Goal: Task Accomplishment & Management: Manage account settings

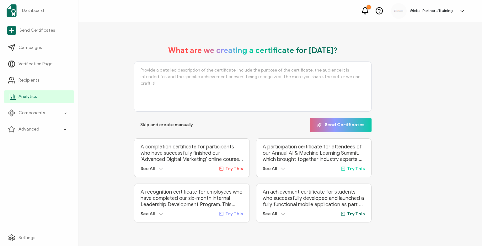
click at [29, 97] on span "Analytics" at bounding box center [28, 97] width 18 height 6
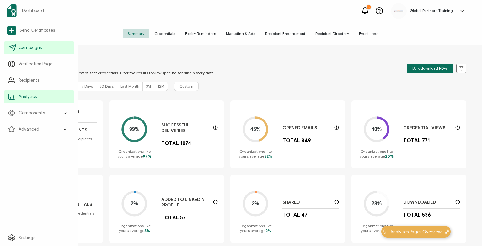
click at [37, 49] on span "Campaigns" at bounding box center [30, 48] width 23 height 6
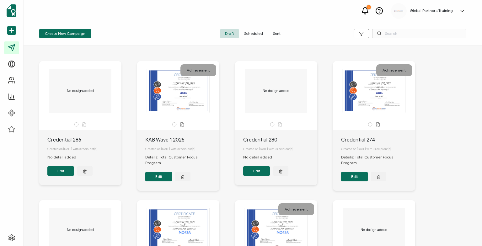
click at [276, 35] on span "Sent" at bounding box center [277, 33] width 18 height 9
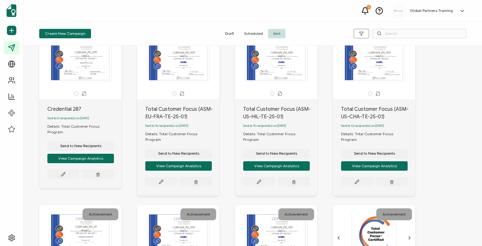
scroll to position [28, 0]
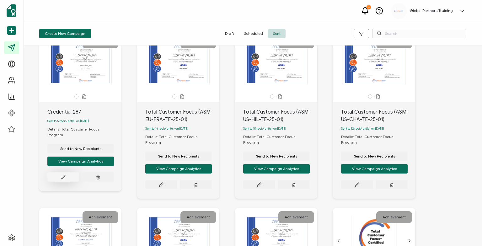
click at [62, 175] on icon at bounding box center [63, 177] width 5 height 5
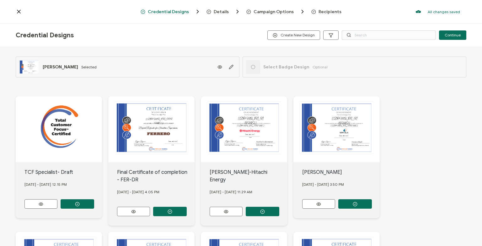
click at [218, 11] on span "Details" at bounding box center [221, 11] width 15 height 5
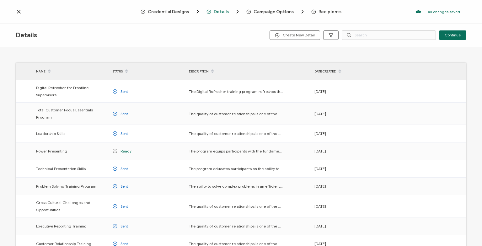
click at [168, 14] on span "Credential Designs" at bounding box center [168, 11] width 41 height 5
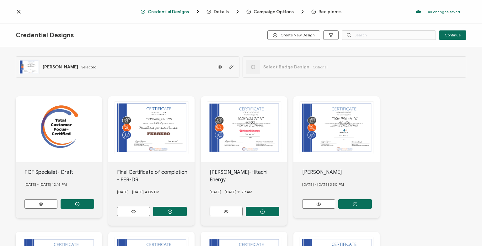
click at [259, 13] on span "Campaign Options" at bounding box center [274, 11] width 40 height 5
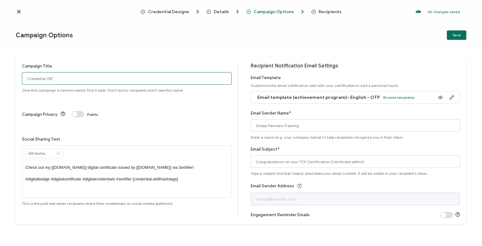
drag, startPoint x: 66, startPoint y: 82, endPoint x: -40, endPoint y: 81, distance: 106.4
click at [22, 81] on input "Credential 287" at bounding box center [127, 78] width 210 height 13
paste input "ZEI-AS-KOR-TF-25-01"
type input "Total Customer Focus (ZEI-AS-KOR-TF-25-01)"
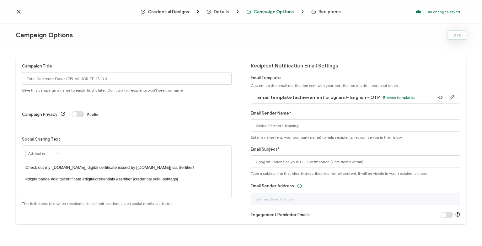
click at [455, 34] on span "Save" at bounding box center [456, 35] width 8 height 4
click at [456, 38] on button "Save" at bounding box center [456, 34] width 19 height 9
click at [19, 10] on icon at bounding box center [19, 11] width 6 height 6
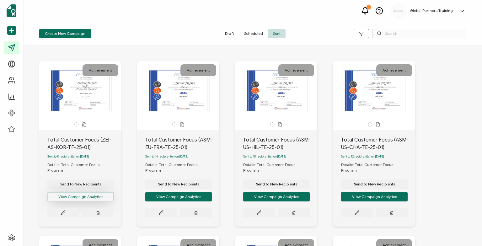
click at [75, 195] on button "View Campaign Analytics" at bounding box center [80, 196] width 67 height 9
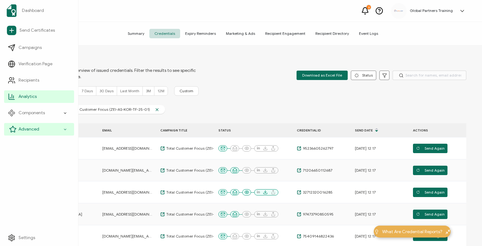
click at [17, 128] on div "Advanced" at bounding box center [39, 129] width 70 height 13
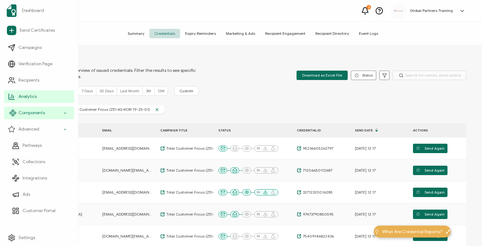
click at [26, 111] on span "Components" at bounding box center [32, 113] width 26 height 6
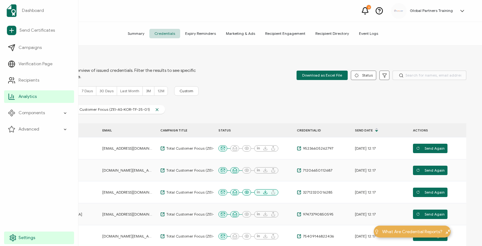
click at [39, 238] on link "Settings" at bounding box center [39, 238] width 70 height 13
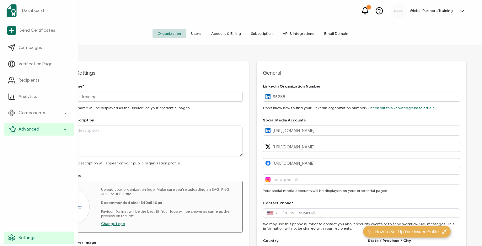
click at [61, 132] on div "Advanced" at bounding box center [39, 129] width 70 height 13
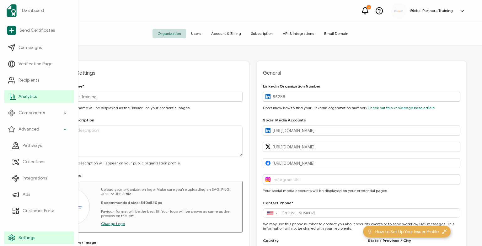
click at [47, 99] on link "Analytics" at bounding box center [39, 96] width 70 height 13
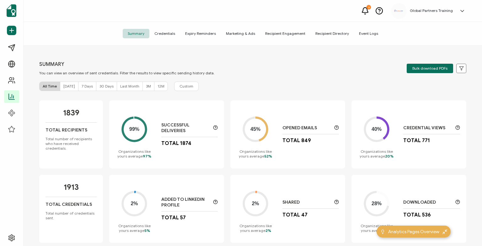
click at [168, 35] on span "Credentials" at bounding box center [164, 33] width 31 height 9
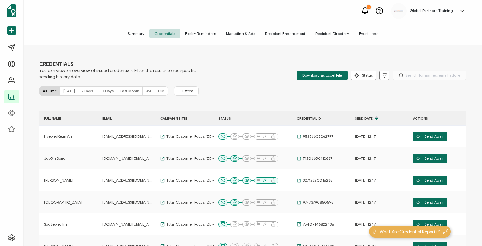
click at [140, 34] on span "Summary" at bounding box center [136, 33] width 27 height 9
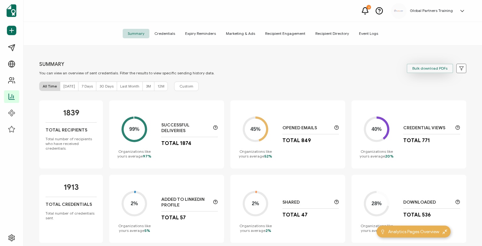
click at [423, 70] on span "Bulk download PDFs" at bounding box center [429, 69] width 35 height 4
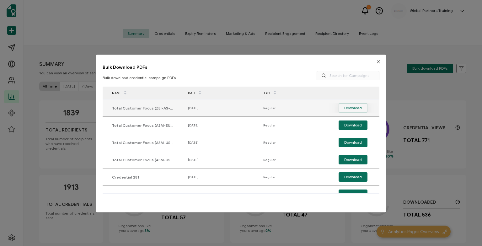
click at [353, 107] on span "Download" at bounding box center [353, 107] width 18 height 9
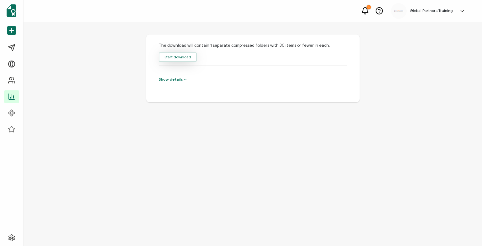
click at [187, 58] on button "Start download" at bounding box center [178, 56] width 38 height 9
